Goal: Transaction & Acquisition: Purchase product/service

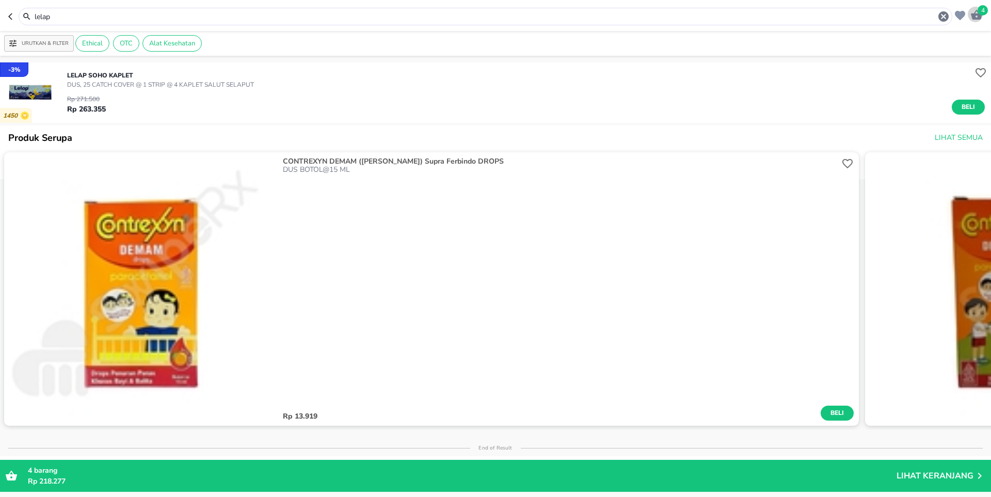
click at [981, 14] on span "4" at bounding box center [983, 10] width 10 height 10
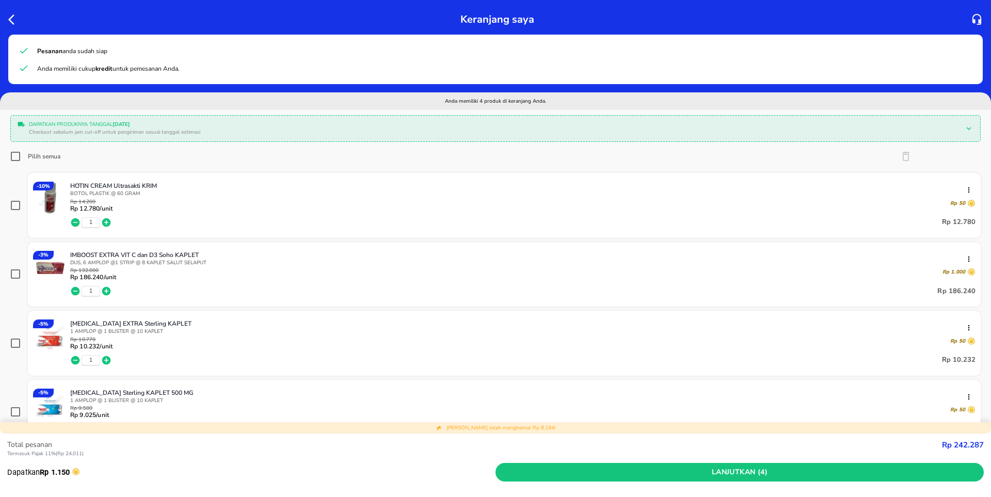
click at [76, 219] on icon "button" at bounding box center [75, 222] width 9 height 9
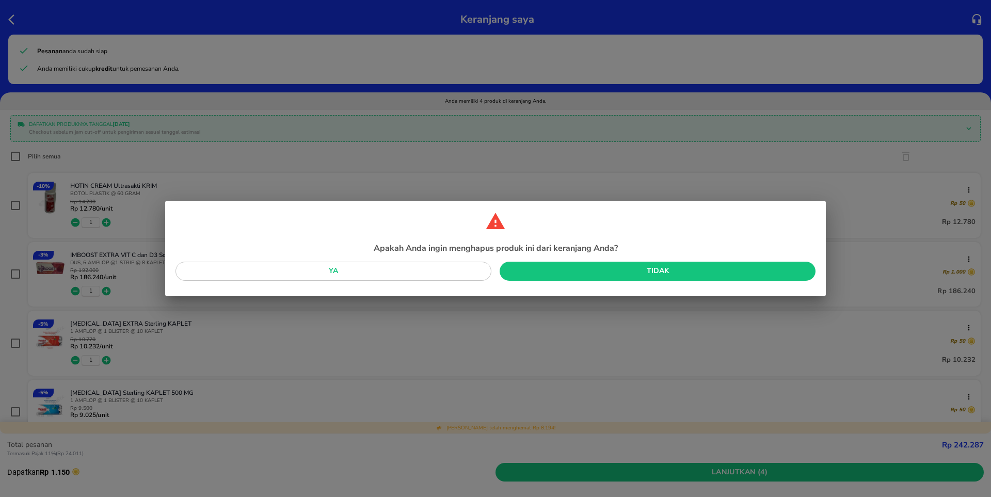
click at [399, 271] on span "Ya" at bounding box center [333, 271] width 299 height 13
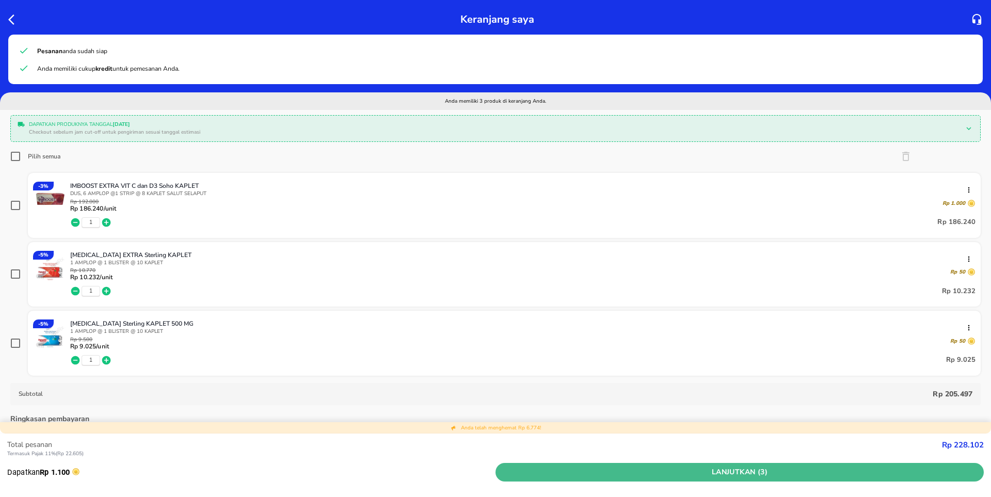
click at [783, 469] on span "Lanjutkan (3)" at bounding box center [740, 472] width 480 height 13
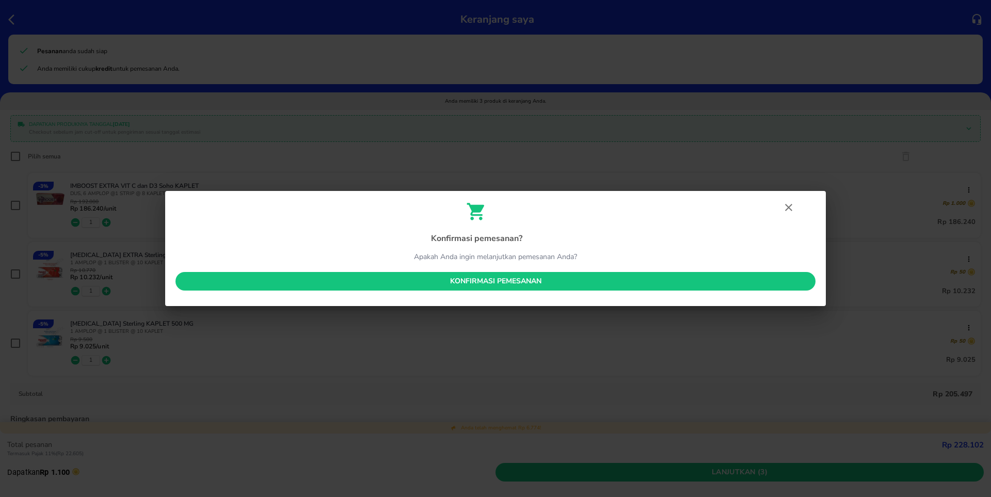
click at [530, 283] on span "Konfirmasi pemesanan" at bounding box center [495, 281] width 623 height 13
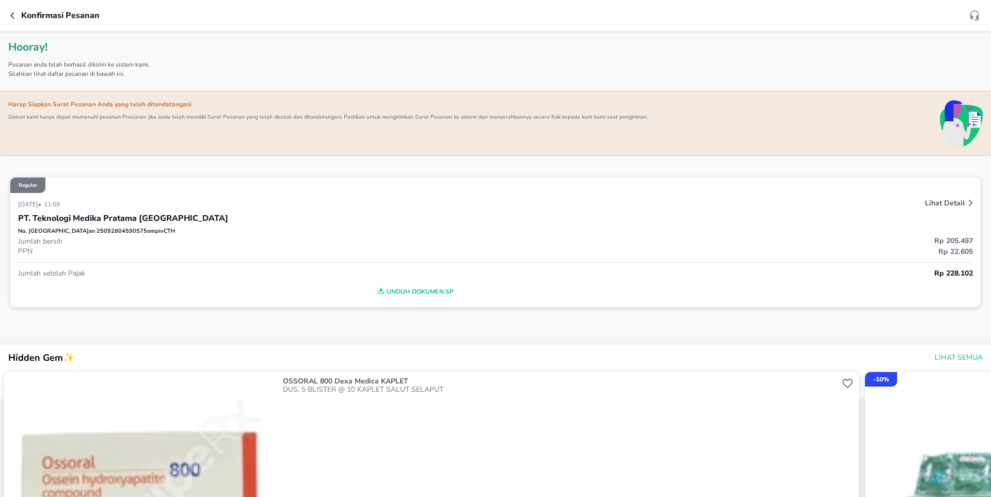
click at [935, 203] on p "Lihat Detail" at bounding box center [945, 203] width 40 height 10
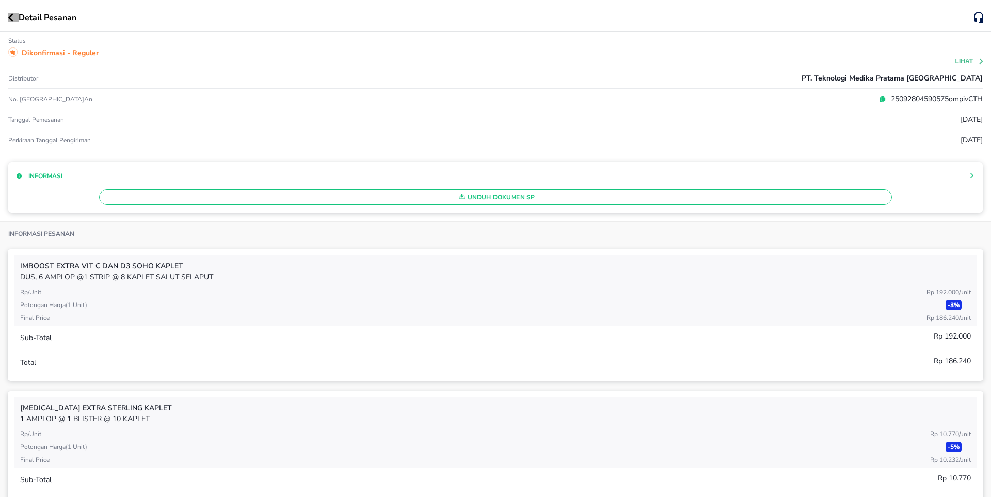
click at [11, 16] on icon "button" at bounding box center [10, 17] width 5 height 8
